Goal: Navigation & Orientation: Find specific page/section

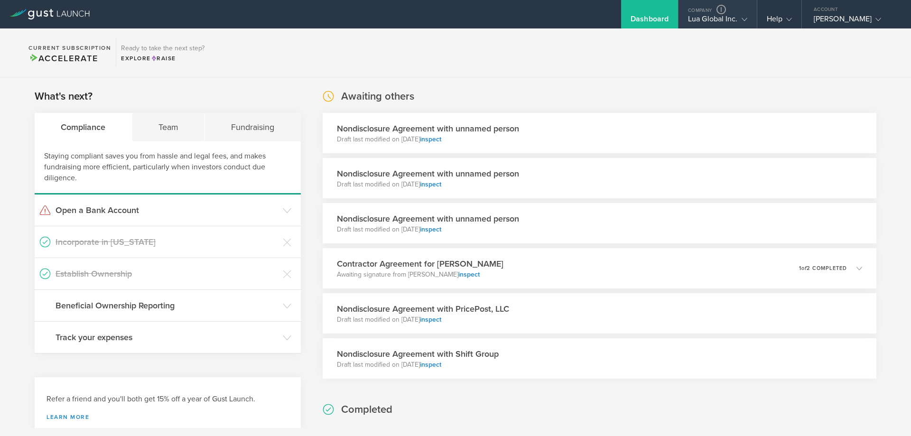
click at [701, 19] on div "Lua Global Inc." at bounding box center [717, 21] width 59 height 14
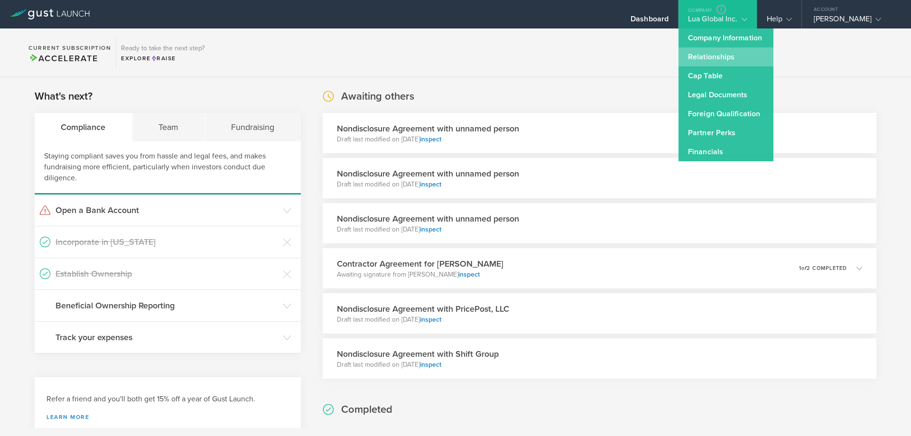
click at [706, 54] on link "Relationships" at bounding box center [726, 56] width 95 height 19
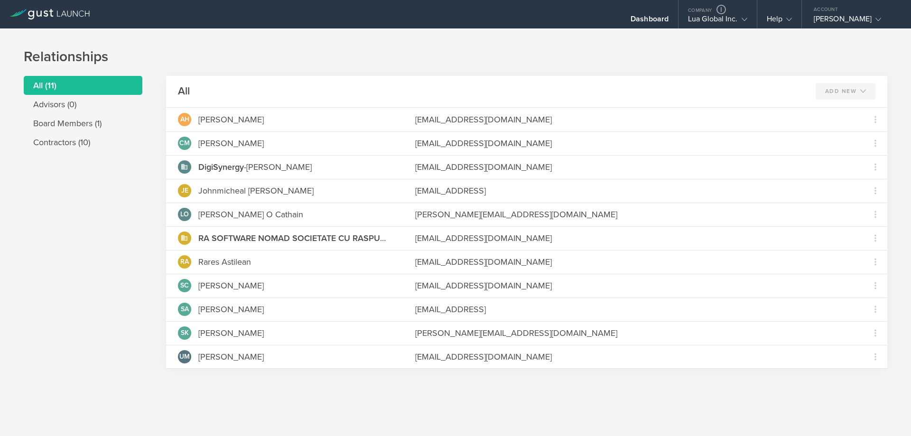
click at [461, 48] on h1 "Relationships" at bounding box center [456, 56] width 864 height 19
click at [654, 20] on div "Dashboard" at bounding box center [650, 21] width 38 height 14
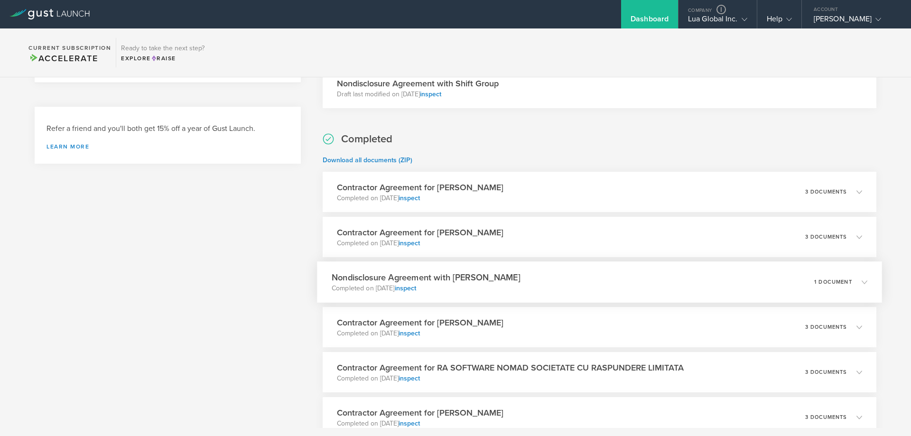
scroll to position [285, 0]
